Goal: Task Accomplishment & Management: Manage account settings

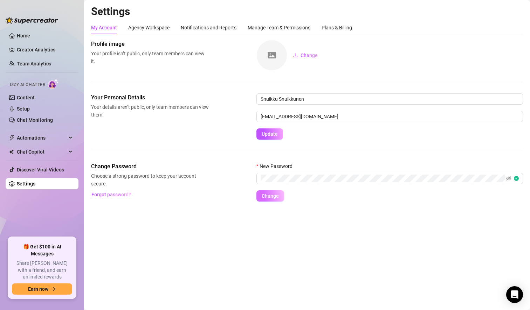
click at [268, 199] on span "Change" at bounding box center [270, 196] width 17 height 6
click at [115, 193] on span "Forgot password?" at bounding box center [111, 195] width 40 height 6
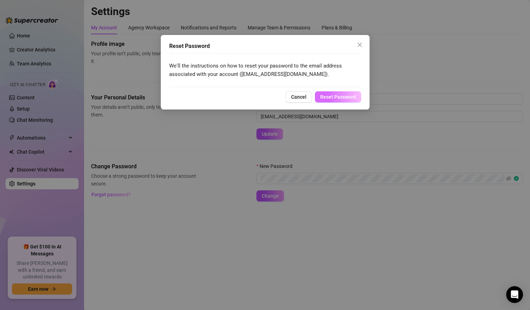
click at [343, 99] on span "Reset Password" at bounding box center [338, 97] width 36 height 6
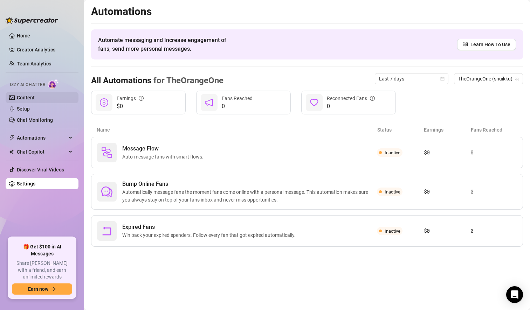
click at [30, 95] on link "Content" at bounding box center [26, 98] width 18 height 6
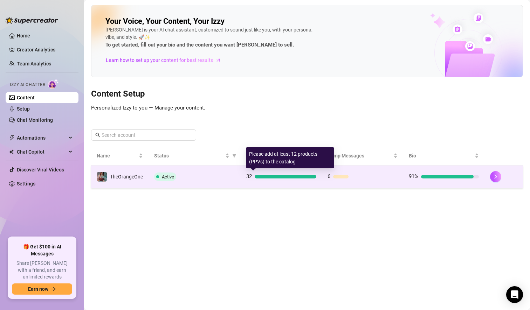
click at [276, 174] on div "32" at bounding box center [281, 177] width 70 height 8
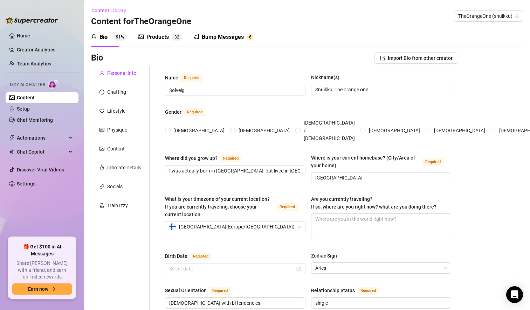
radio input "true"
type input "[DATE]"
click at [158, 37] on div "Products" at bounding box center [157, 37] width 22 height 8
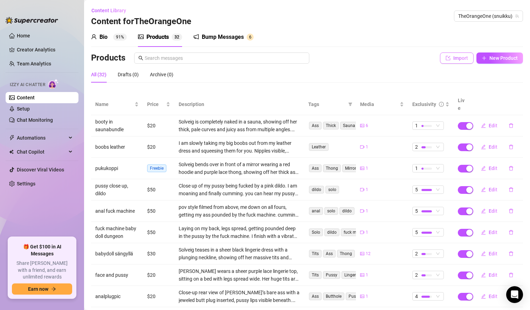
click at [456, 58] on span "Import" at bounding box center [460, 58] width 15 height 6
type textarea "Type your message here..."
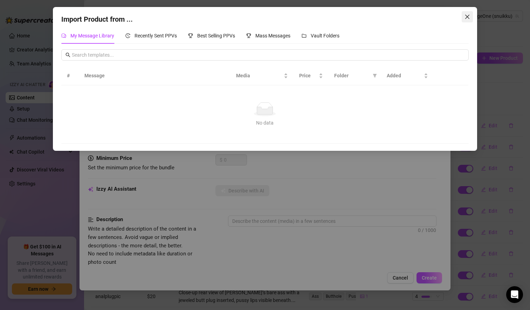
click at [470, 16] on icon "close" at bounding box center [468, 17] width 6 height 6
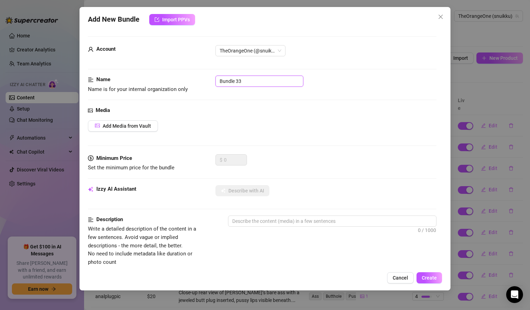
drag, startPoint x: 248, startPoint y: 82, endPoint x: 196, endPoint y: 80, distance: 52.6
click at [196, 80] on div "Name Name is for your internal organization only Bundle 33" at bounding box center [262, 85] width 349 height 18
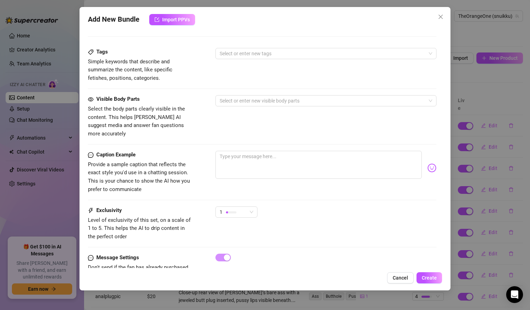
scroll to position [258, 0]
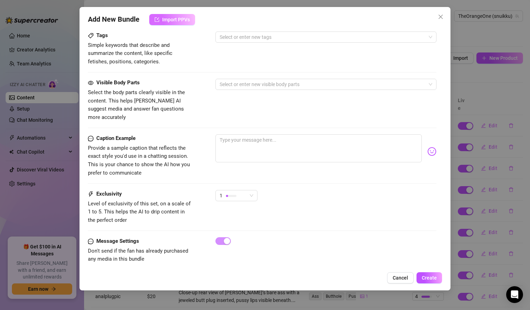
click at [172, 19] on span "Import PPVs" at bounding box center [176, 20] width 28 height 6
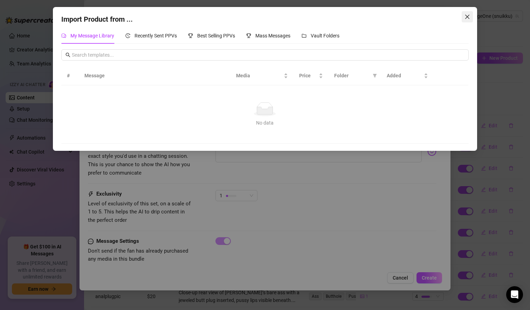
click at [466, 16] on icon "close" at bounding box center [467, 17] width 4 height 4
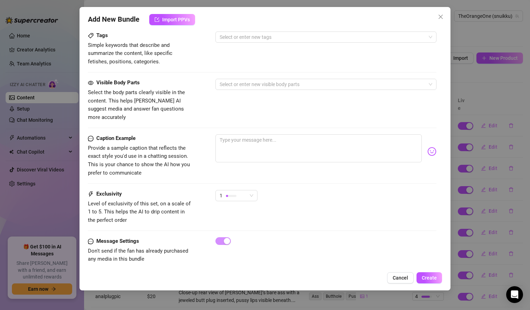
scroll to position [0, 0]
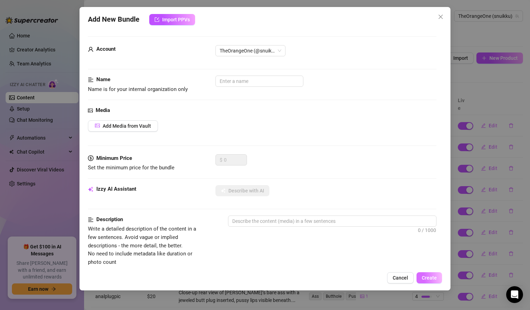
click at [433, 278] on span "Create" at bounding box center [429, 278] width 15 height 6
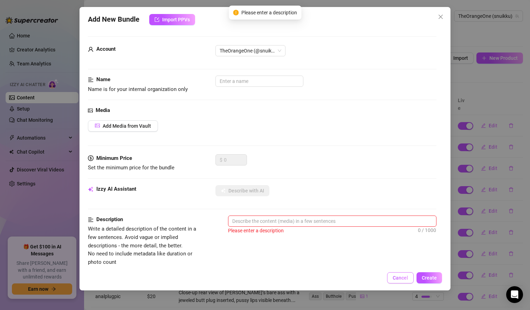
click at [397, 276] on span "Cancel" at bounding box center [400, 278] width 15 height 6
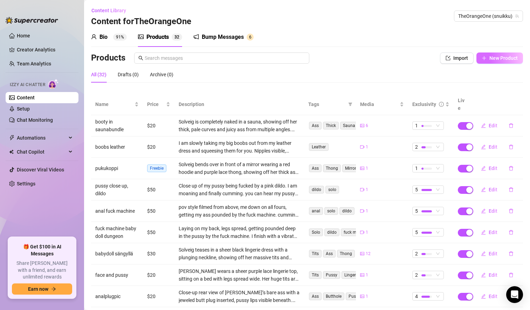
click at [490, 59] on span "New Product" at bounding box center [504, 58] width 28 height 6
type textarea "Type your message here..."
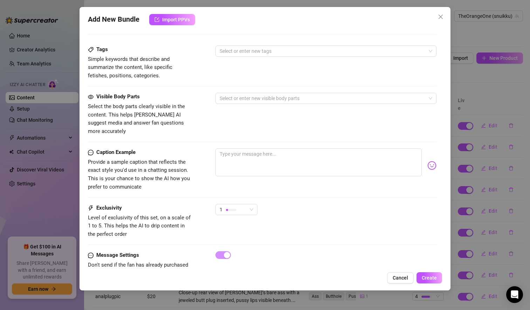
scroll to position [258, 0]
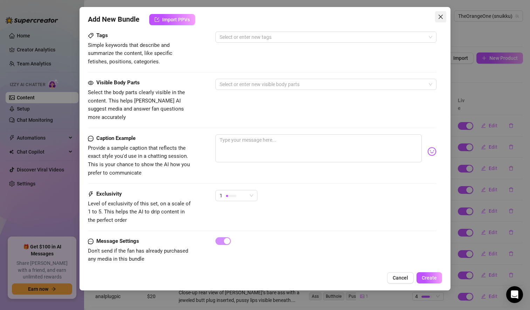
click at [441, 16] on icon "close" at bounding box center [441, 17] width 4 height 4
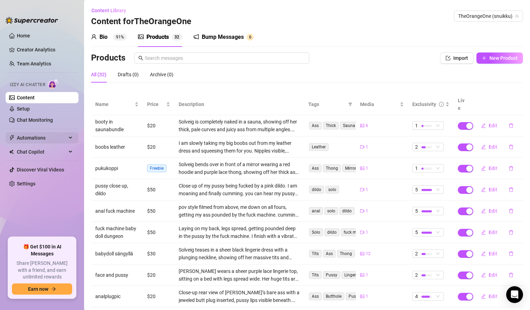
click at [35, 138] on span "Automations" at bounding box center [42, 137] width 50 height 11
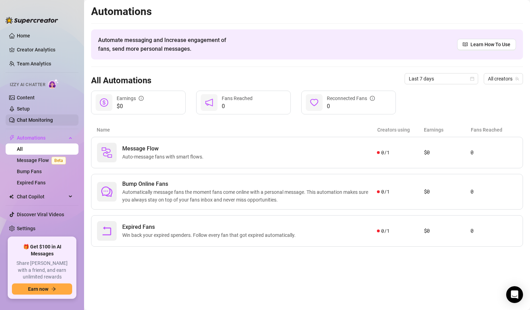
click at [36, 118] on link "Chat Monitoring" at bounding box center [35, 120] width 36 height 6
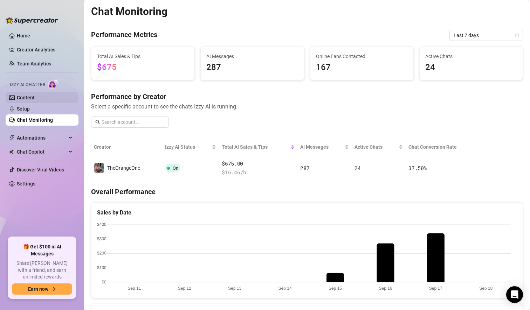
click at [25, 98] on link "Content" at bounding box center [26, 98] width 18 height 6
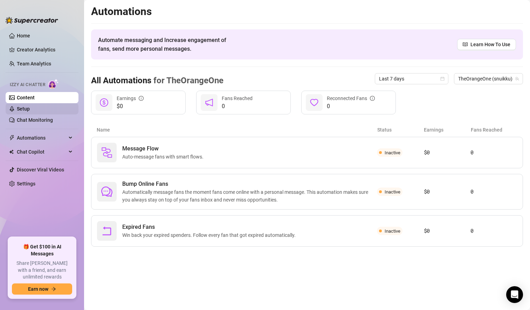
click at [27, 112] on link "Setup" at bounding box center [23, 109] width 13 height 6
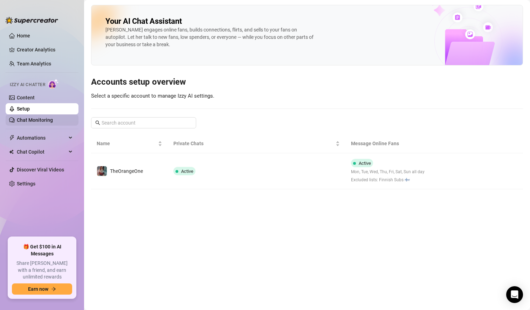
click at [33, 122] on link "Chat Monitoring" at bounding box center [35, 120] width 36 height 6
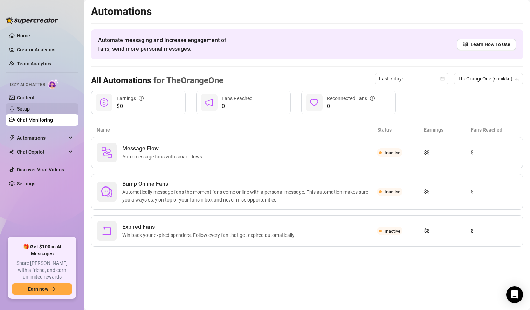
click at [30, 108] on link "Setup" at bounding box center [23, 109] width 13 height 6
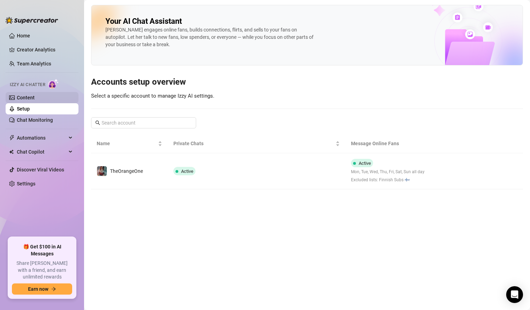
click at [24, 98] on link "Content" at bounding box center [26, 98] width 18 height 6
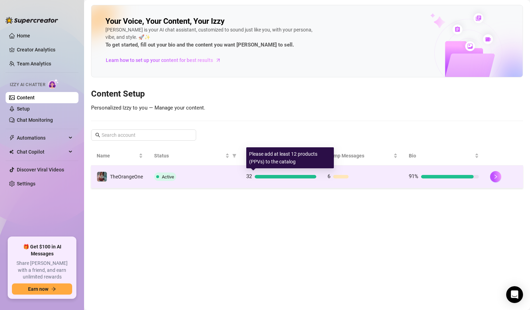
click at [286, 181] on div "32" at bounding box center [281, 177] width 70 height 8
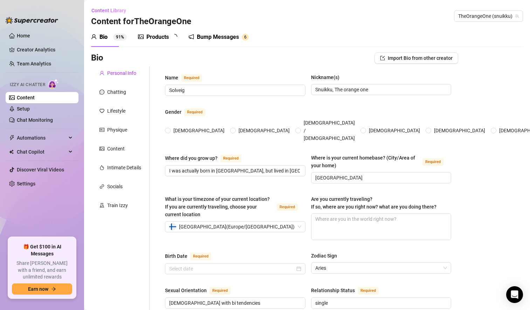
radio input "true"
type input "[DATE]"
click at [157, 36] on div "Products" at bounding box center [157, 37] width 22 height 8
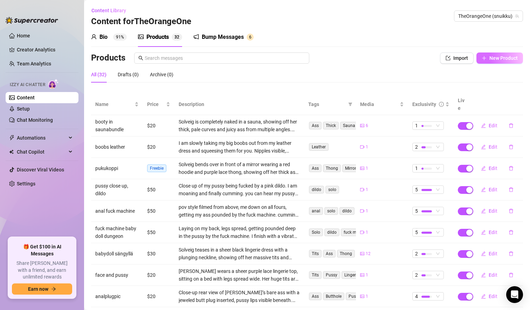
click at [491, 59] on span "New Product" at bounding box center [504, 58] width 28 height 6
type textarea "Type your message here..."
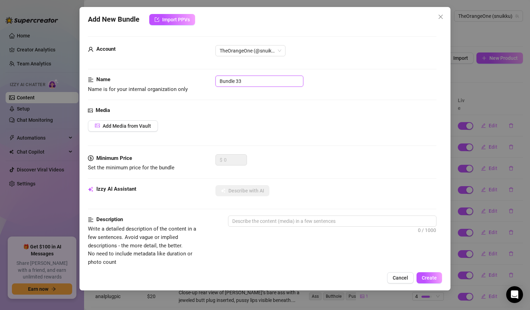
drag, startPoint x: 246, startPoint y: 82, endPoint x: 160, endPoint y: 68, distance: 87.1
click at [160, 68] on form "Account TheOrangeOne (@snuikku) Name Name is for your internal organization onl…" at bounding box center [262, 285] width 349 height 498
type input "red bodysuit"
click at [165, 20] on span "Import PPVs" at bounding box center [176, 20] width 28 height 6
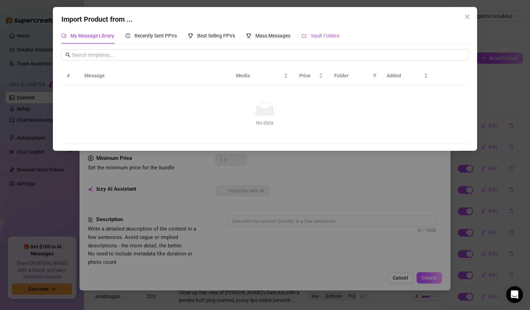
click at [330, 39] on span "Vault Folders" at bounding box center [325, 36] width 29 height 6
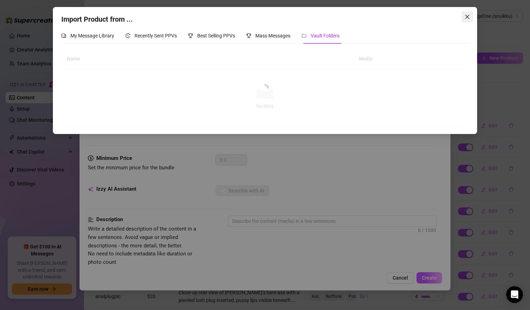
click at [465, 18] on icon "close" at bounding box center [468, 17] width 6 height 6
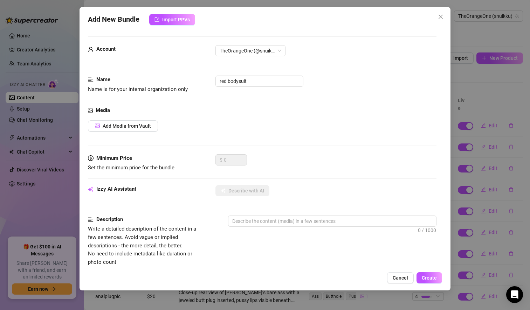
click at [439, 22] on div "Add New Bundle Import PPVs" at bounding box center [265, 19] width 354 height 11
click at [133, 126] on span "Add Media from Vault" at bounding box center [127, 126] width 48 height 6
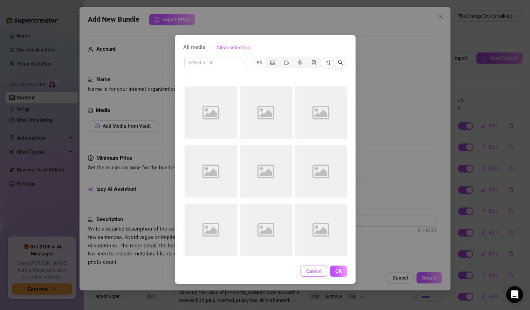
click at [315, 275] on button "Cancel" at bounding box center [314, 271] width 27 height 11
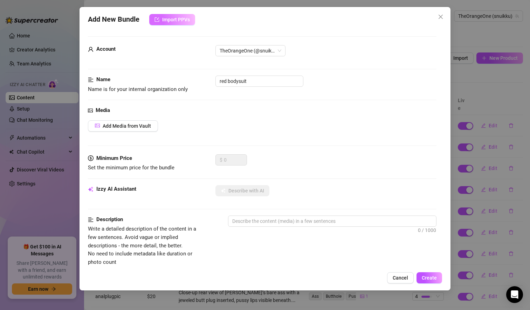
click at [178, 20] on span "Import PPVs" at bounding box center [176, 20] width 28 height 6
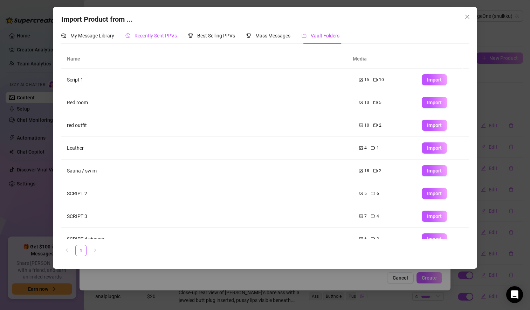
click at [166, 35] on span "Recently Sent PPVs" at bounding box center [156, 36] width 42 height 6
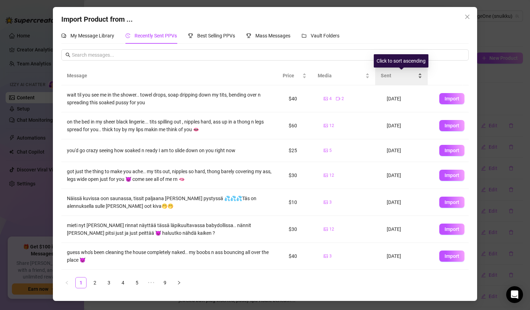
click at [393, 76] on span "Sent" at bounding box center [399, 76] width 36 height 8
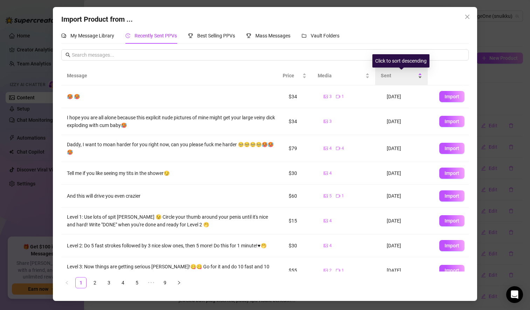
click at [393, 76] on span "Sent" at bounding box center [399, 76] width 36 height 8
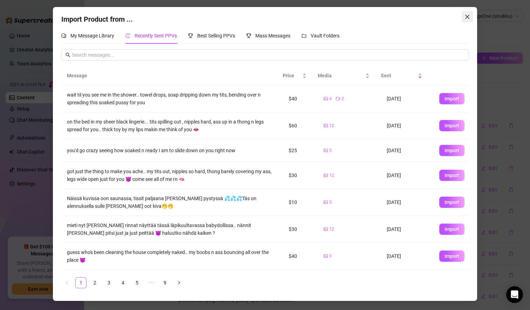
click at [465, 15] on icon "close" at bounding box center [468, 17] width 6 height 6
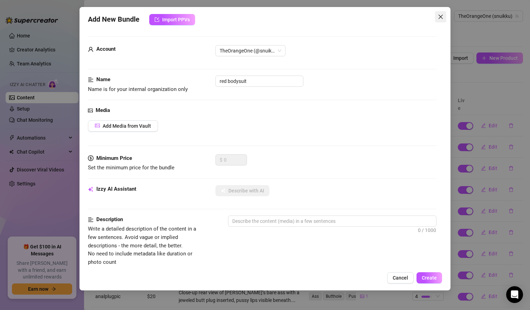
click at [439, 19] on icon "close" at bounding box center [441, 17] width 4 height 4
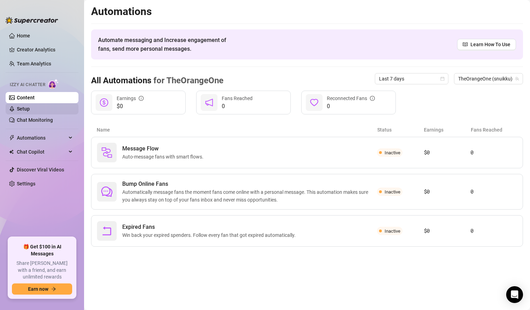
click at [30, 112] on link "Setup" at bounding box center [23, 109] width 13 height 6
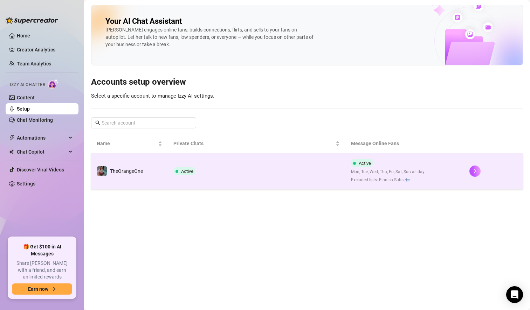
click at [242, 177] on td "Active" at bounding box center [257, 171] width 178 height 36
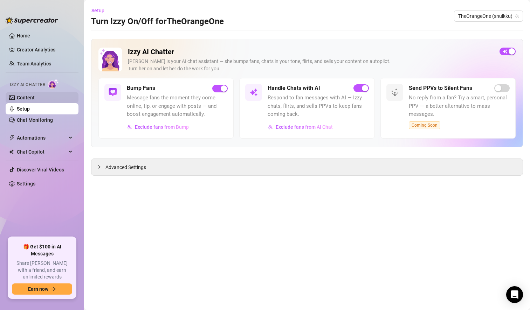
click at [35, 96] on link "Content" at bounding box center [26, 98] width 18 height 6
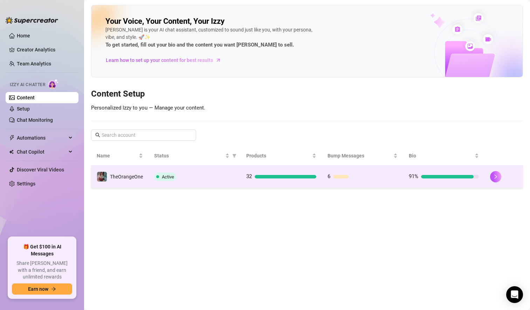
click at [214, 180] on div "Active" at bounding box center [194, 177] width 81 height 8
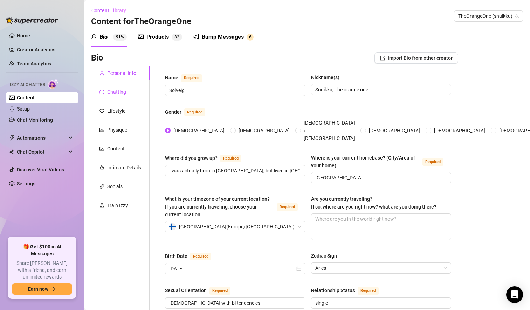
click at [118, 90] on div "Chatting" at bounding box center [116, 92] width 19 height 8
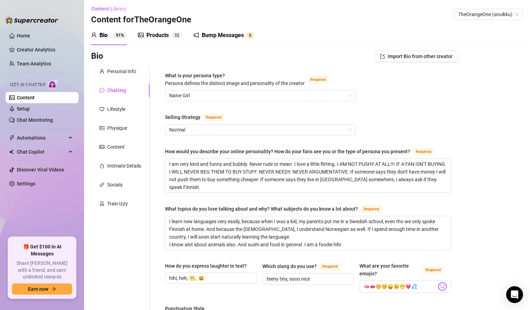
scroll to position [1, 0]
click at [120, 110] on div "Lifestyle" at bounding box center [116, 110] width 18 height 8
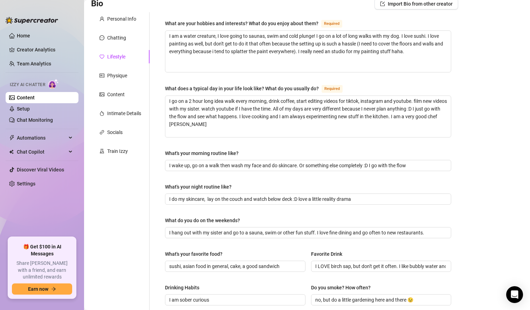
scroll to position [52, 0]
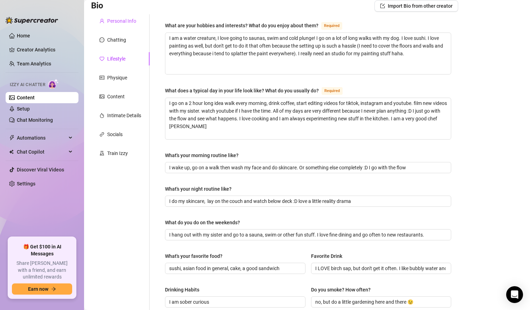
click at [123, 22] on div "Personal Info" at bounding box center [121, 21] width 29 height 8
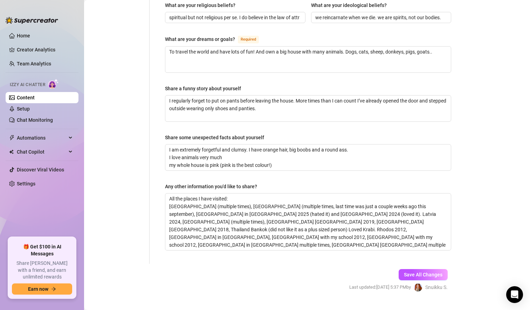
scroll to position [421, 0]
click at [241, 234] on textarea "All the places I have visited: [GEOGRAPHIC_DATA] (multiple times), [GEOGRAPHIC_…" at bounding box center [308, 221] width 286 height 57
type textarea "All the places I have visited: [GEOGRAPHIC_DATA] (multiple times), [GEOGRAPHIC_…"
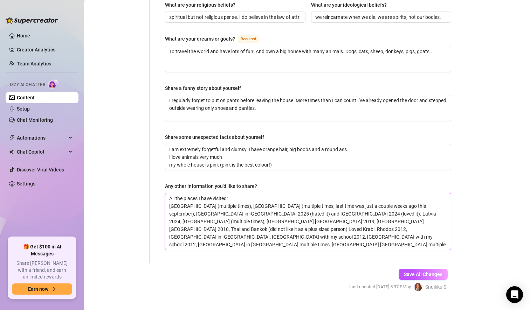
type textarea "All the places I have visited: [GEOGRAPHIC_DATA] (multiple times), [GEOGRAPHIC_…"
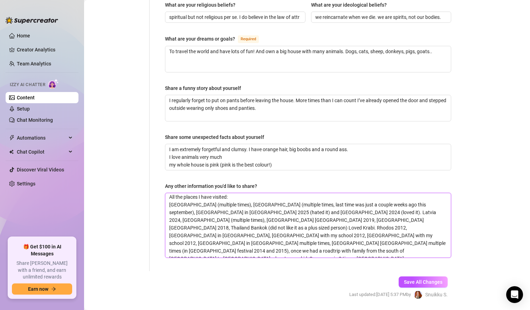
scroll to position [0, 0]
type textarea "All the places I have visited: [GEOGRAPHIC_DATA] (multiple times), [GEOGRAPHIC_…"
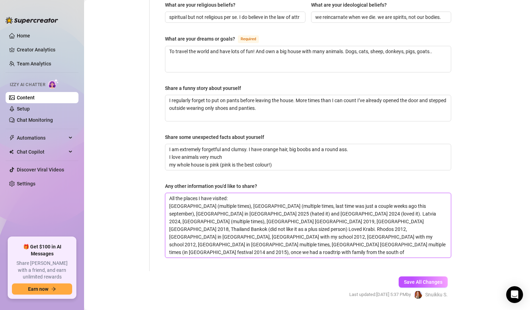
type textarea "All the places I have visited: [GEOGRAPHIC_DATA] (multiple times), [GEOGRAPHIC_…"
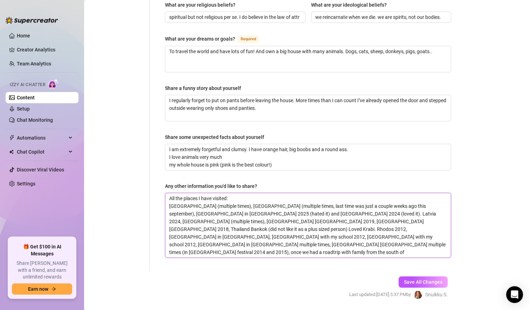
type textarea "All the places I have visited: [GEOGRAPHIC_DATA] (multiple times), [GEOGRAPHIC_…"
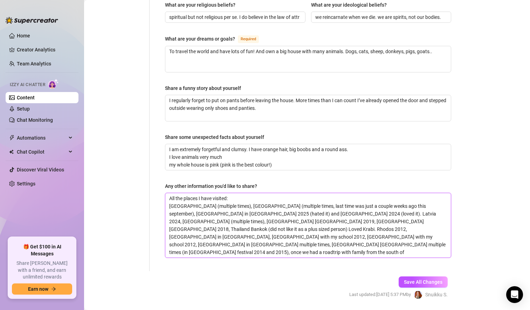
type textarea "All the places I have visited: [GEOGRAPHIC_DATA] (multiple times), [GEOGRAPHIC_…"
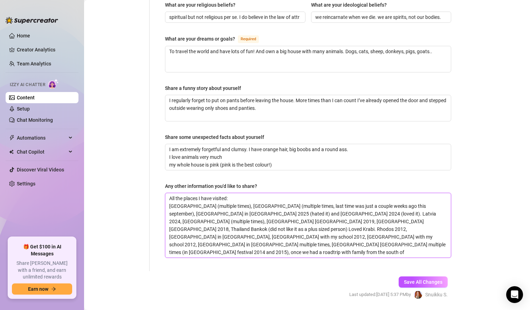
type textarea "All the places I have visited: [GEOGRAPHIC_DATA] (multiple times), [GEOGRAPHIC_…"
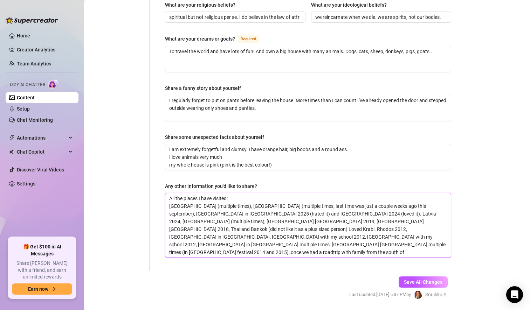
type textarea "All the places I have visited: [GEOGRAPHIC_DATA] (multiple times), [GEOGRAPHIC_…"
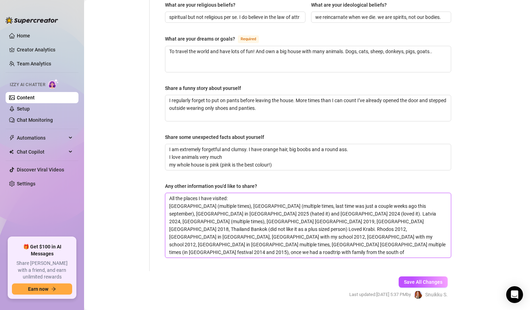
type textarea "All the places I have visited: [GEOGRAPHIC_DATA] (multiple times), [GEOGRAPHIC_…"
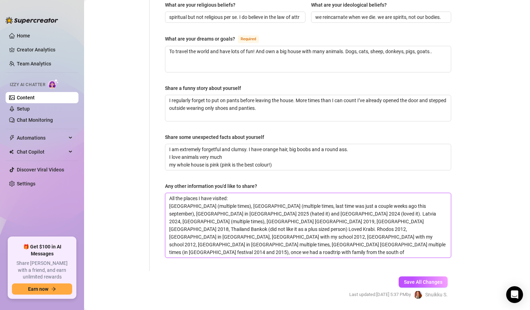
type textarea "All the places I have visited: [GEOGRAPHIC_DATA] (multiple times), [GEOGRAPHIC_…"
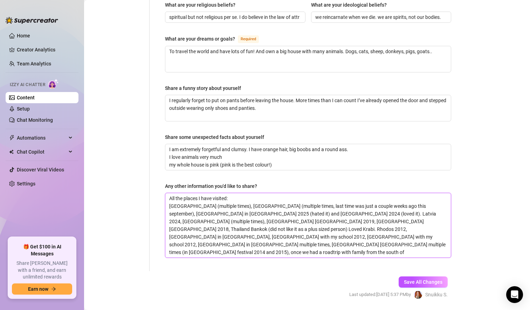
type textarea "All the places I have visited: [GEOGRAPHIC_DATA] (multiple times), [GEOGRAPHIC_…"
click at [412, 280] on span "Save All Changes" at bounding box center [423, 283] width 39 height 6
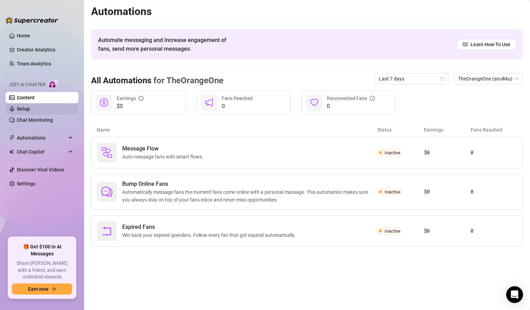
click at [30, 107] on link "Setup" at bounding box center [23, 109] width 13 height 6
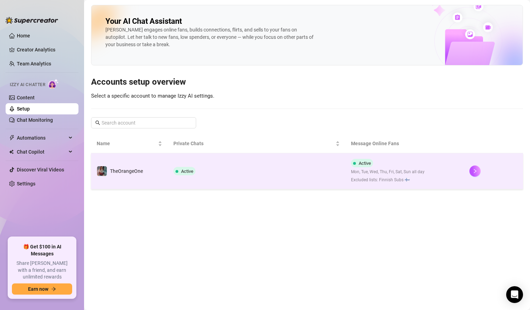
click at [466, 176] on td at bounding box center [493, 171] width 59 height 36
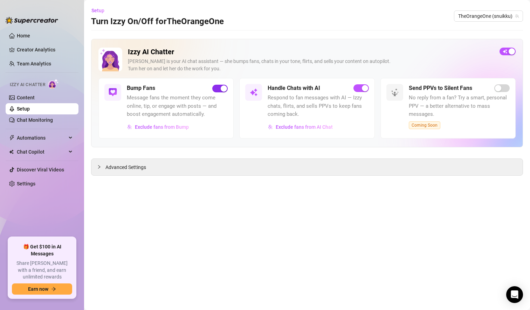
click at [218, 87] on span "button" at bounding box center [219, 89] width 15 height 8
